Goal: Book appointment/travel/reservation

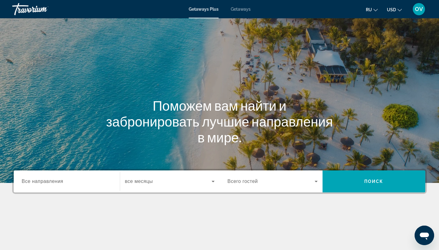
click at [60, 175] on div "Search widget" at bounding box center [67, 181] width 90 height 17
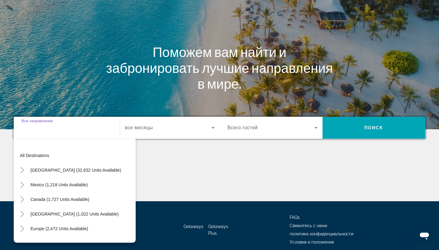
scroll to position [80, 0]
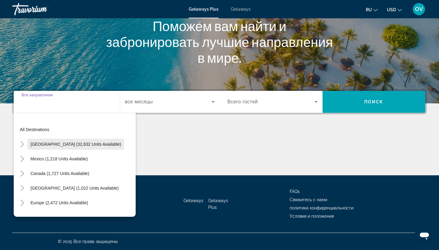
click at [88, 146] on span "[GEOGRAPHIC_DATA] (32,632 units available)" at bounding box center [75, 144] width 91 height 5
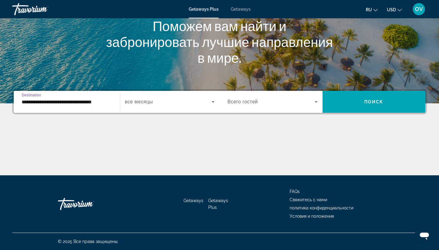
click at [102, 102] on input "**********" at bounding box center [67, 101] width 90 height 7
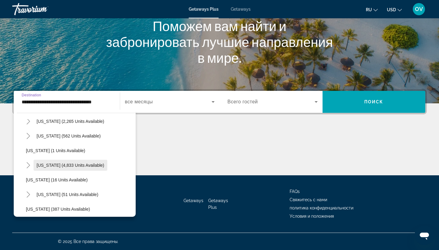
scroll to position [70, 0]
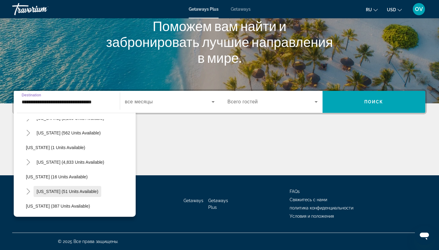
click at [81, 193] on span "[US_STATE] (51 units available)" at bounding box center [68, 191] width 62 height 5
type input "**********"
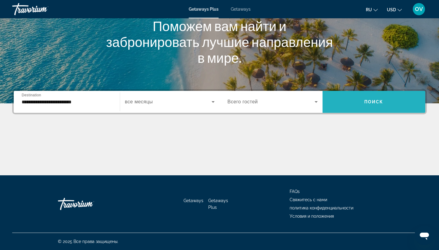
click at [358, 102] on span "Search widget" at bounding box center [374, 102] width 103 height 15
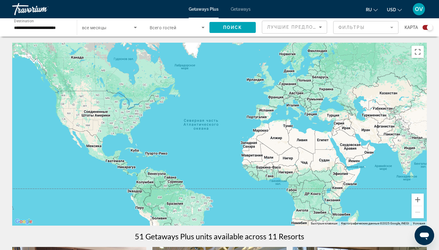
click at [244, 7] on div "Getaways" at bounding box center [241, 9] width 20 height 5
click at [243, 8] on span "Getaways" at bounding box center [241, 9] width 20 height 5
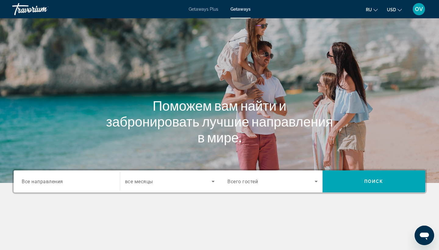
click at [48, 180] on span "Все направления" at bounding box center [42, 181] width 41 height 6
click at [48, 180] on input "Destination Все направления" at bounding box center [67, 181] width 90 height 7
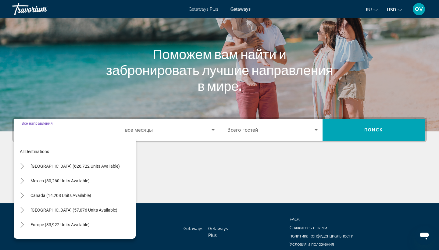
scroll to position [80, 0]
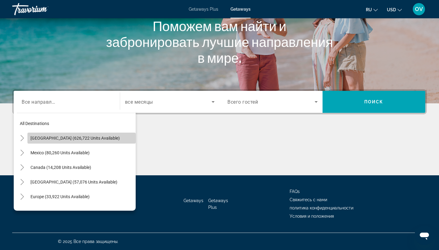
click at [65, 140] on span "[GEOGRAPHIC_DATA] (626,722 units available)" at bounding box center [74, 138] width 89 height 5
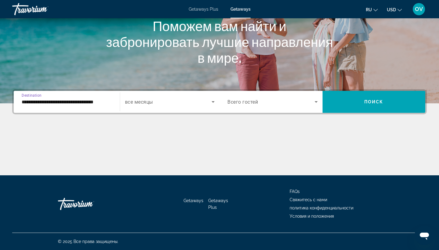
click at [89, 103] on input "**********" at bounding box center [67, 101] width 90 height 7
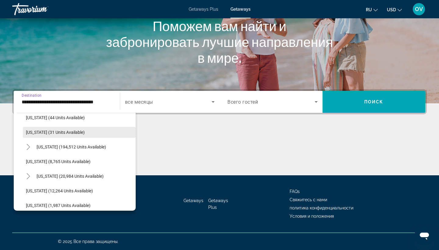
scroll to position [95, 0]
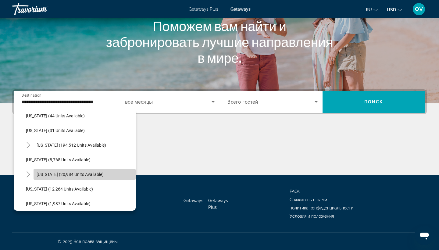
click at [81, 173] on span "[US_STATE] (20,984 units available)" at bounding box center [70, 174] width 67 height 5
type input "**********"
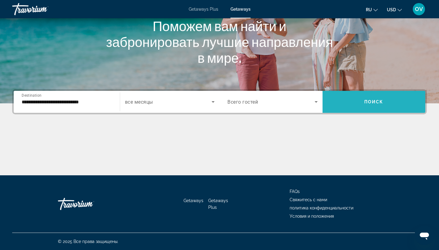
click at [361, 102] on span "Search widget" at bounding box center [374, 102] width 103 height 15
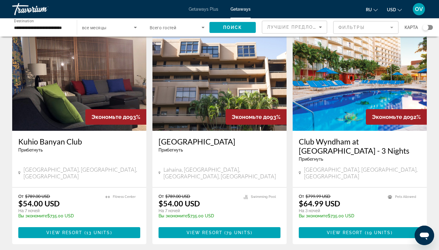
scroll to position [245, 0]
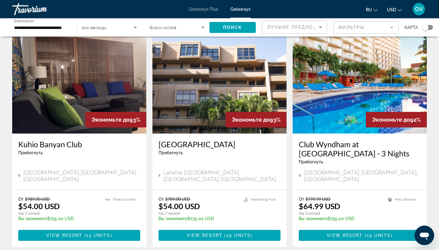
click at [244, 92] on img "Main content" at bounding box center [219, 85] width 134 height 98
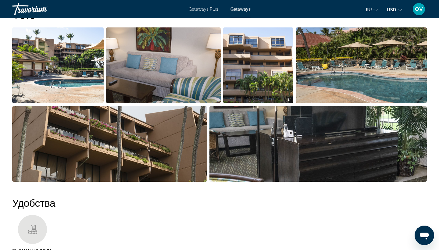
scroll to position [300, 0]
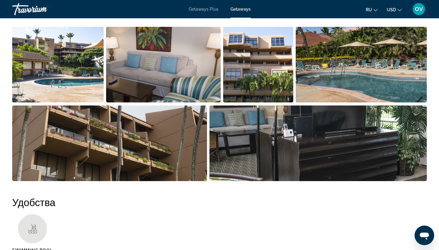
click at [130, 137] on img "Open full-screen image slider" at bounding box center [109, 143] width 195 height 76
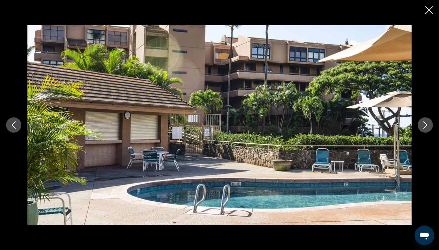
click at [426, 122] on icon "Next image" at bounding box center [425, 124] width 7 height 7
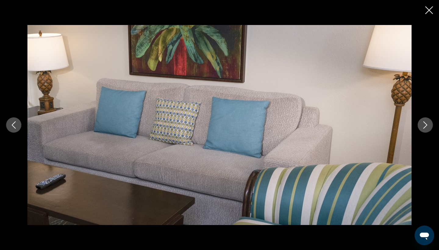
click at [426, 122] on icon "Next image" at bounding box center [425, 124] width 7 height 7
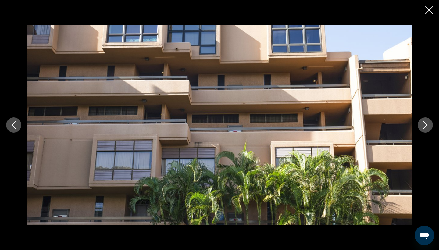
click at [426, 122] on icon "Next image" at bounding box center [425, 124] width 7 height 7
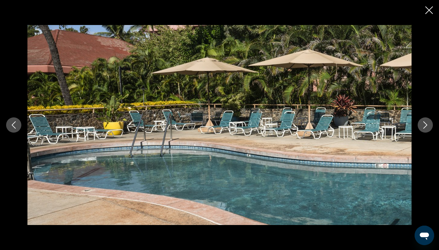
click at [426, 122] on icon "Next image" at bounding box center [425, 124] width 7 height 7
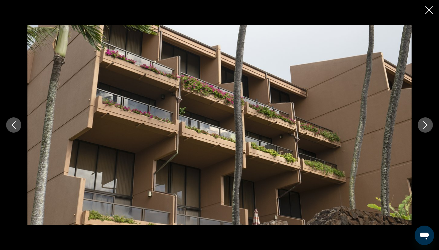
click at [426, 122] on icon "Next image" at bounding box center [425, 124] width 7 height 7
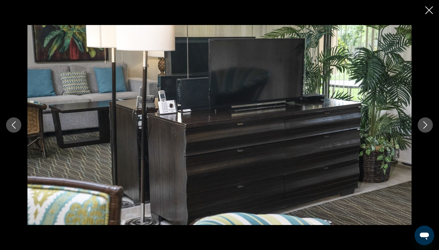
click at [426, 122] on icon "Next image" at bounding box center [425, 124] width 7 height 7
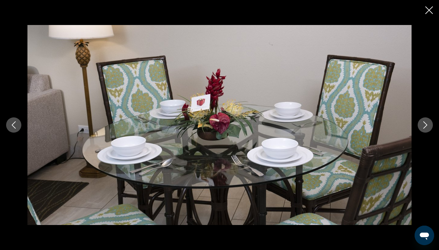
click at [426, 122] on icon "Next image" at bounding box center [425, 124] width 7 height 7
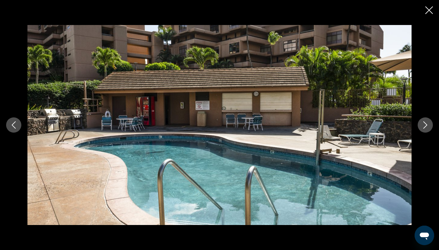
click at [426, 122] on icon "Next image" at bounding box center [425, 124] width 7 height 7
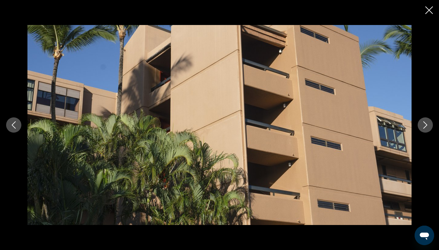
click at [426, 122] on icon "Next image" at bounding box center [425, 124] width 7 height 7
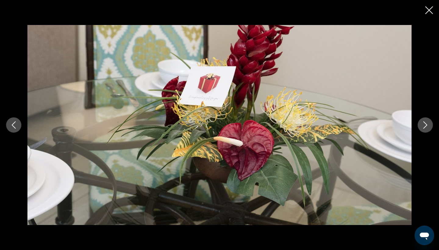
click at [426, 122] on icon "Next image" at bounding box center [425, 124] width 7 height 7
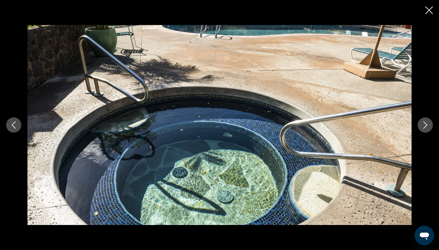
click at [431, 10] on icon "Close slideshow" at bounding box center [429, 10] width 8 height 8
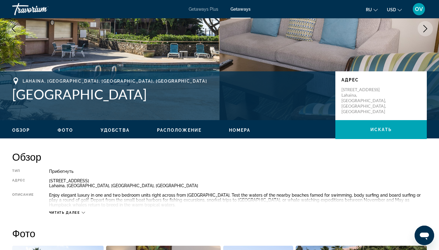
scroll to position [82, 0]
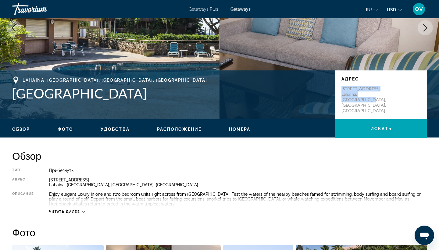
drag, startPoint x: 342, startPoint y: 85, endPoint x: 386, endPoint y: 106, distance: 48.5
click at [386, 106] on div "Адрес [STREET_ADDRESS]" at bounding box center [380, 94] width 91 height 49
click at [377, 91] on p "[STREET_ADDRESS]" at bounding box center [365, 99] width 49 height 27
drag, startPoint x: 340, startPoint y: 86, endPoint x: 377, endPoint y: 104, distance: 41.0
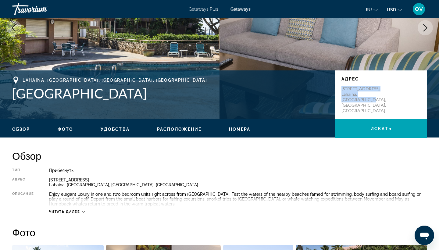
click at [377, 104] on div "Адрес [STREET_ADDRESS]" at bounding box center [380, 94] width 91 height 49
drag, startPoint x: 342, startPoint y: 86, endPoint x: 386, endPoint y: 100, distance: 46.2
click at [386, 100] on div "Адрес [STREET_ADDRESS]" at bounding box center [380, 94] width 91 height 49
click at [381, 97] on p "[STREET_ADDRESS]" at bounding box center [365, 99] width 49 height 27
